Goal: Information Seeking & Learning: Learn about a topic

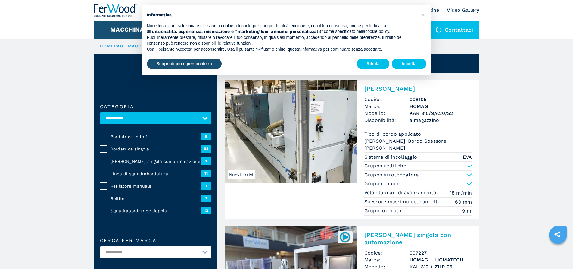
click at [407, 66] on button "Accetta" at bounding box center [409, 63] width 35 height 11
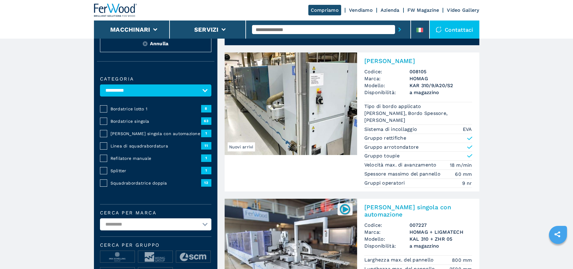
scroll to position [60, 0]
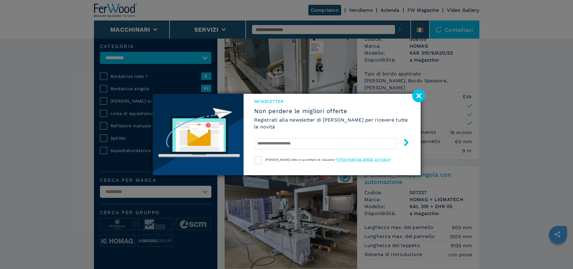
click at [416, 96] on image at bounding box center [418, 95] width 13 height 13
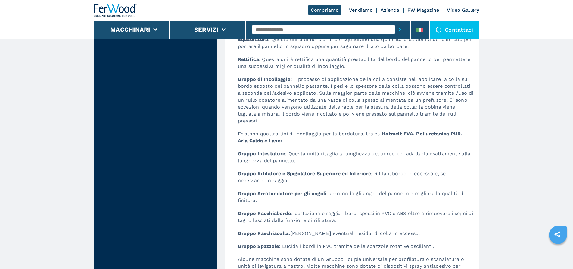
scroll to position [2129, 0]
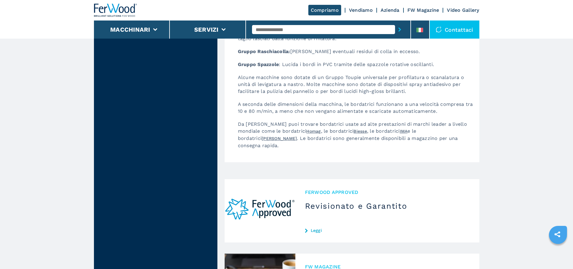
click at [564, 235] on icon "sharethis" at bounding box center [557, 233] width 15 height 15
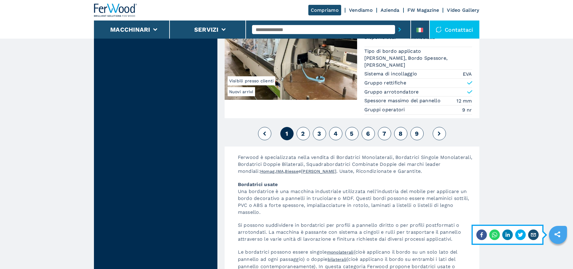
scroll to position [1614, 0]
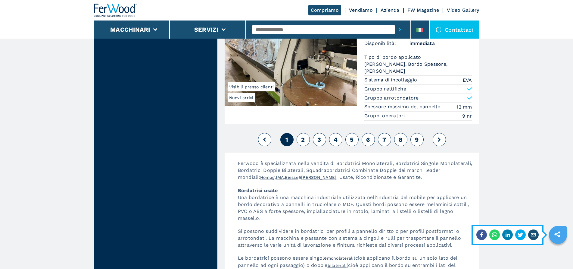
click at [300, 136] on button "2" at bounding box center [303, 139] width 13 height 13
click at [306, 133] on button "2" at bounding box center [303, 139] width 13 height 13
click at [301, 137] on button "2" at bounding box center [303, 139] width 13 height 13
click at [305, 136] on span "2" at bounding box center [303, 139] width 4 height 7
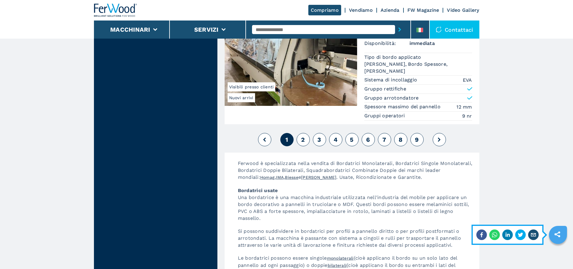
click at [437, 133] on button at bounding box center [439, 139] width 13 height 13
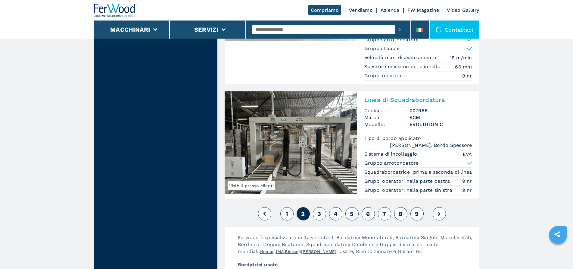
scroll to position [1580, 0]
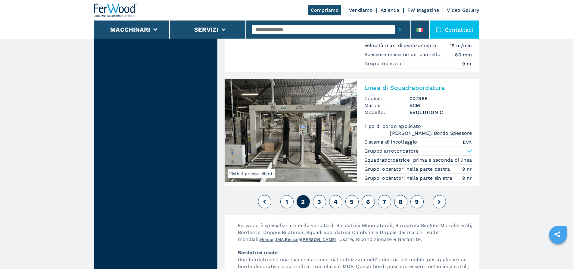
click at [439, 195] on button at bounding box center [439, 201] width 13 height 13
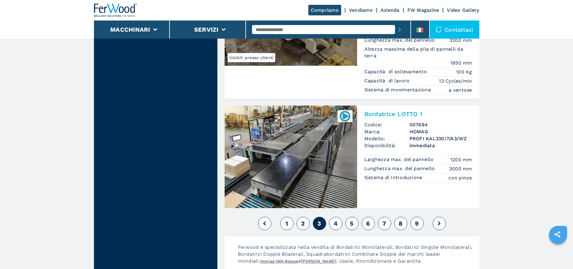
scroll to position [1505, 0]
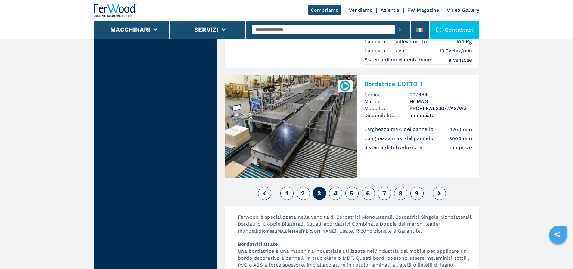
click at [443, 186] on button at bounding box center [439, 192] width 13 height 13
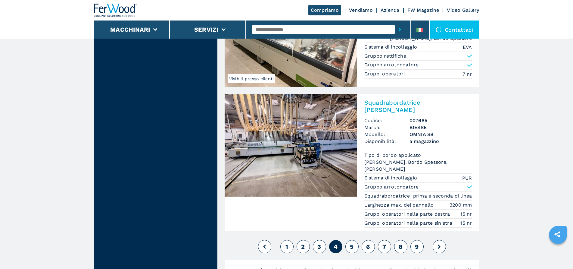
scroll to position [1502, 0]
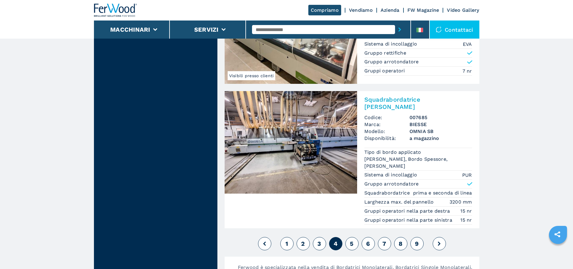
click at [442, 237] on button at bounding box center [439, 243] width 13 height 13
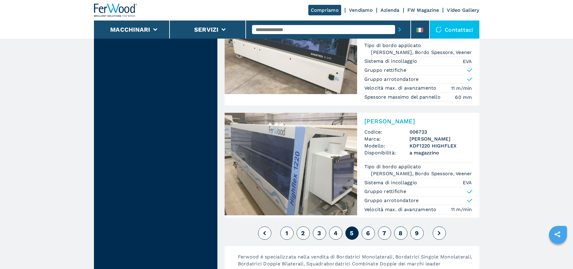
scroll to position [1532, 0]
